Goal: Check status: Check status

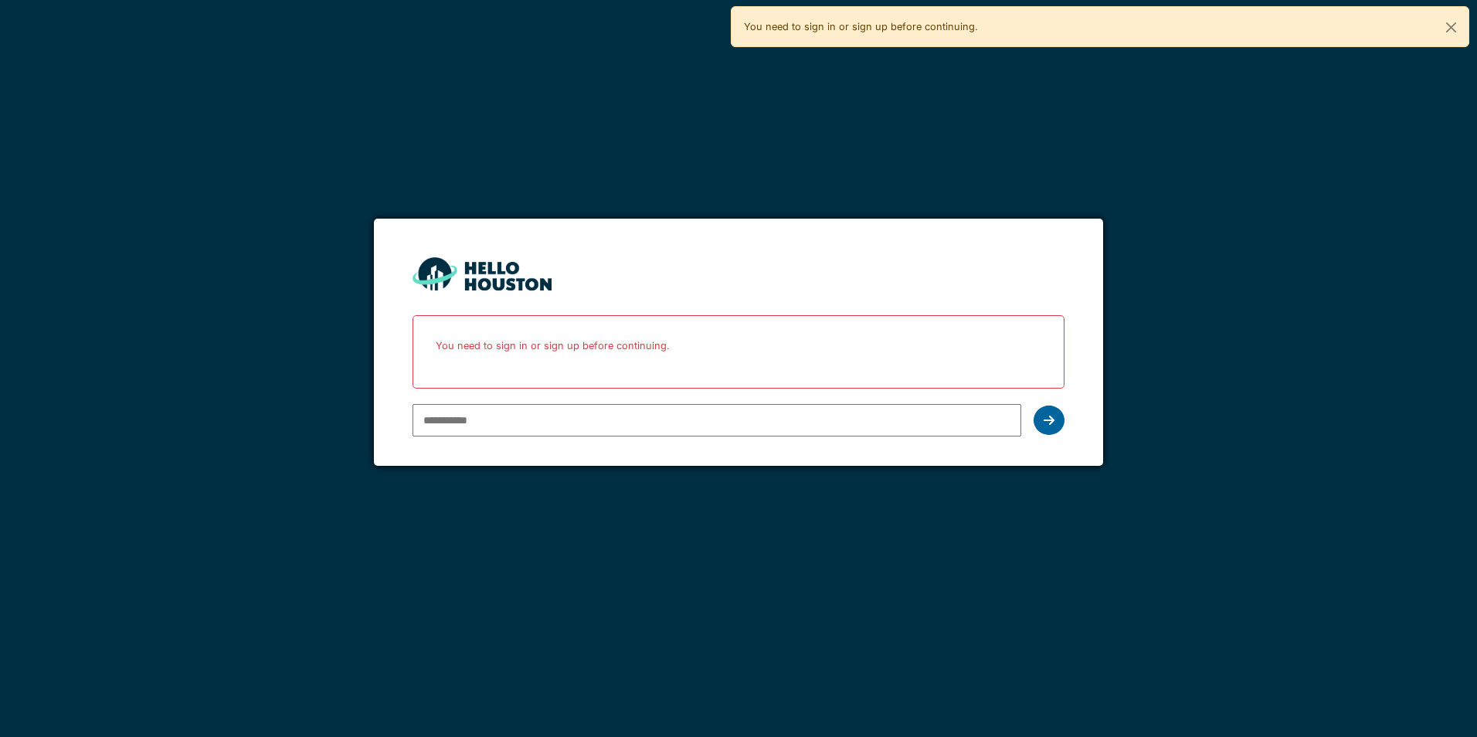
type input "**********"
click at [1051, 417] on icon at bounding box center [1048, 420] width 11 height 12
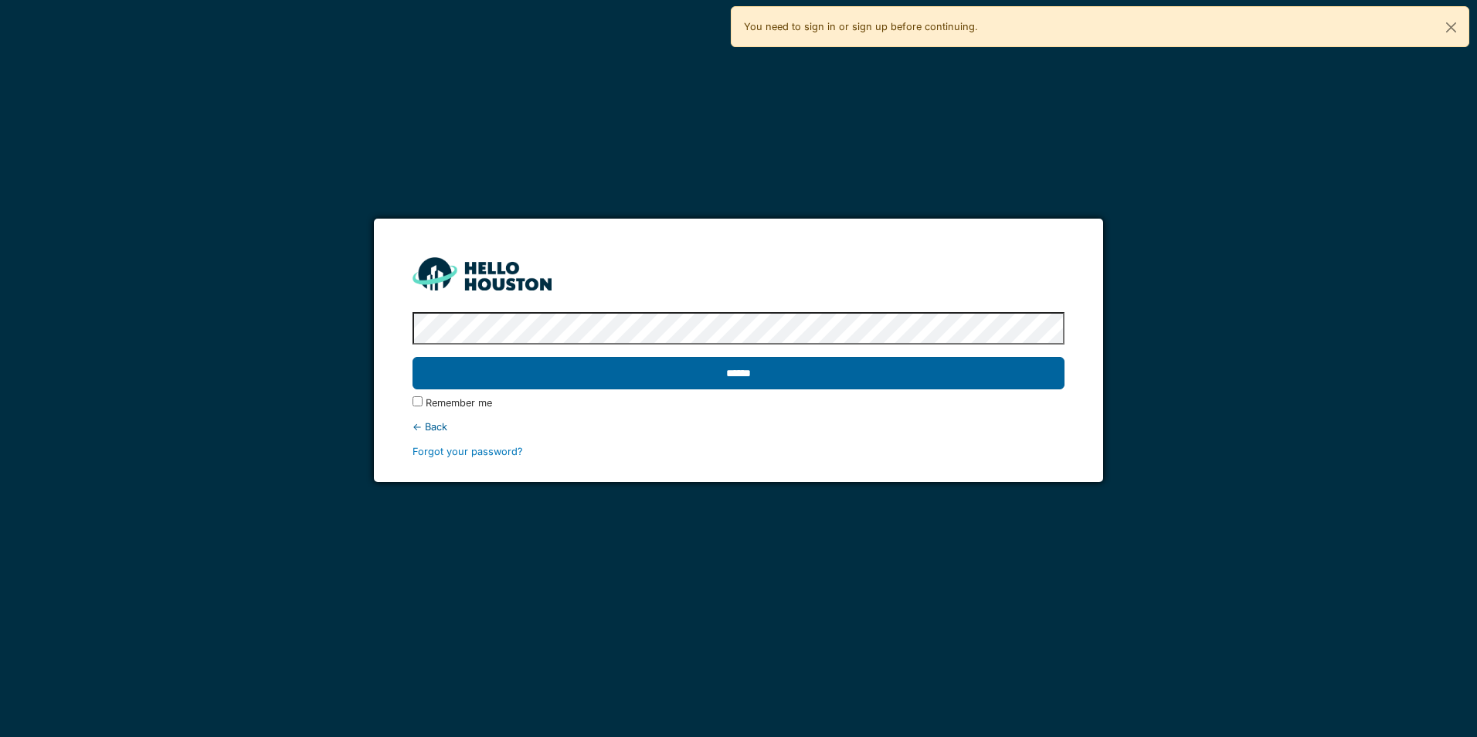
click at [758, 368] on input "******" at bounding box center [737, 373] width 651 height 32
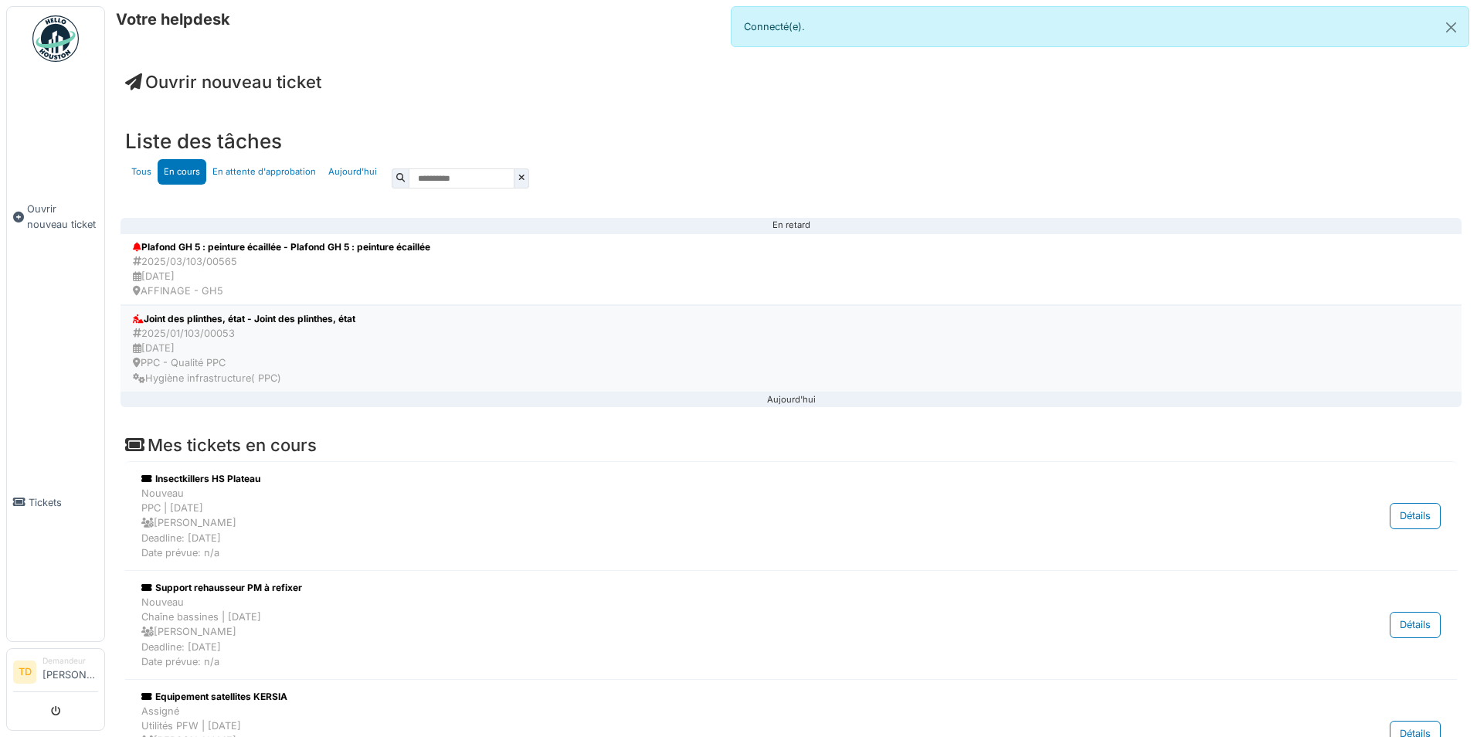
click at [202, 316] on div "Joint des plinthes, état - Joint des plinthes, état" at bounding box center [244, 319] width 222 height 14
